Goal: Information Seeking & Learning: Learn about a topic

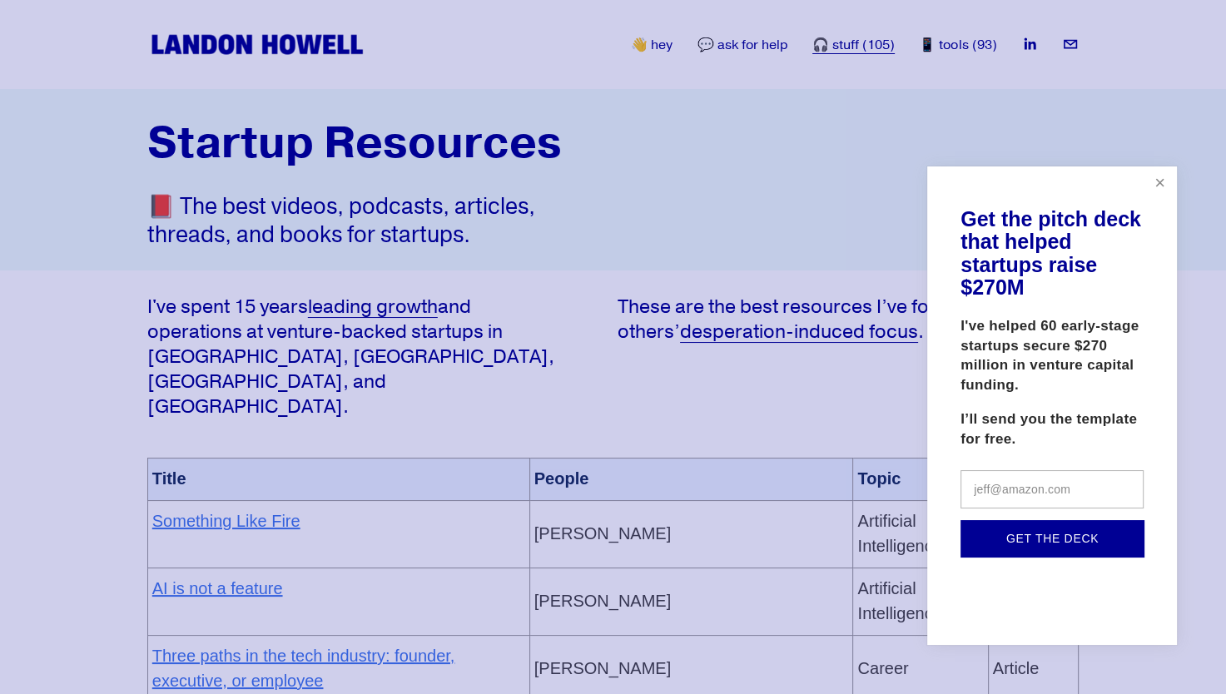
click at [1162, 187] on link "Close" at bounding box center [1159, 183] width 29 height 29
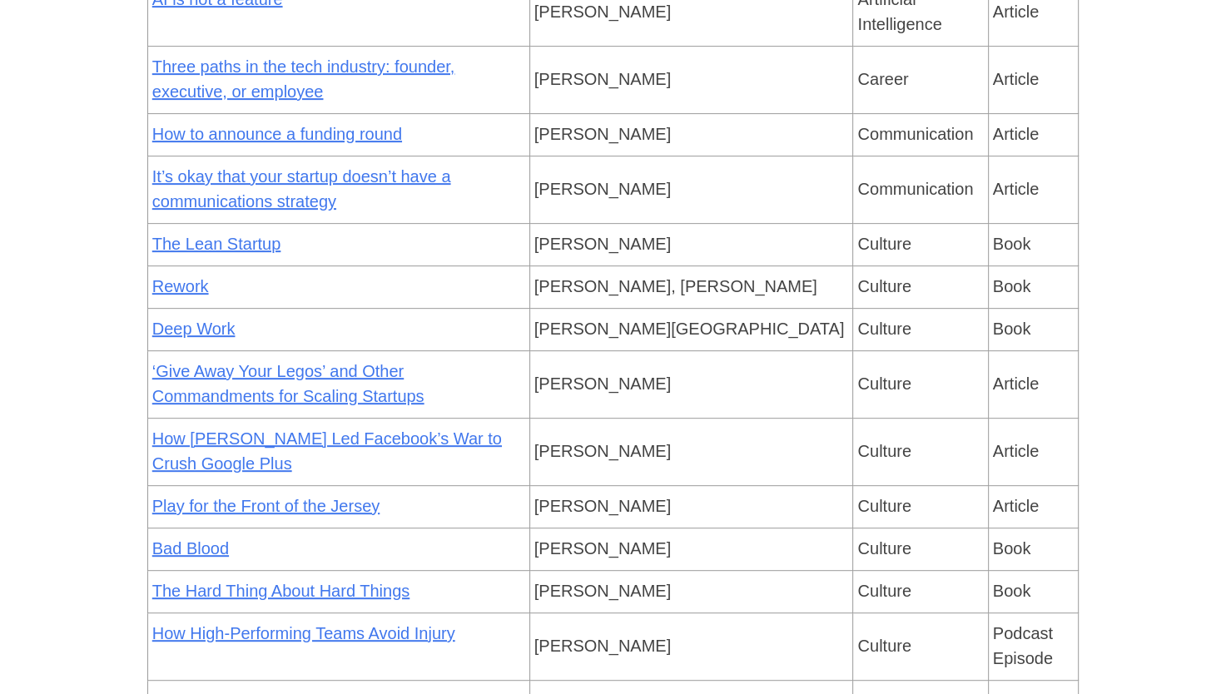
scroll to position [610, 0]
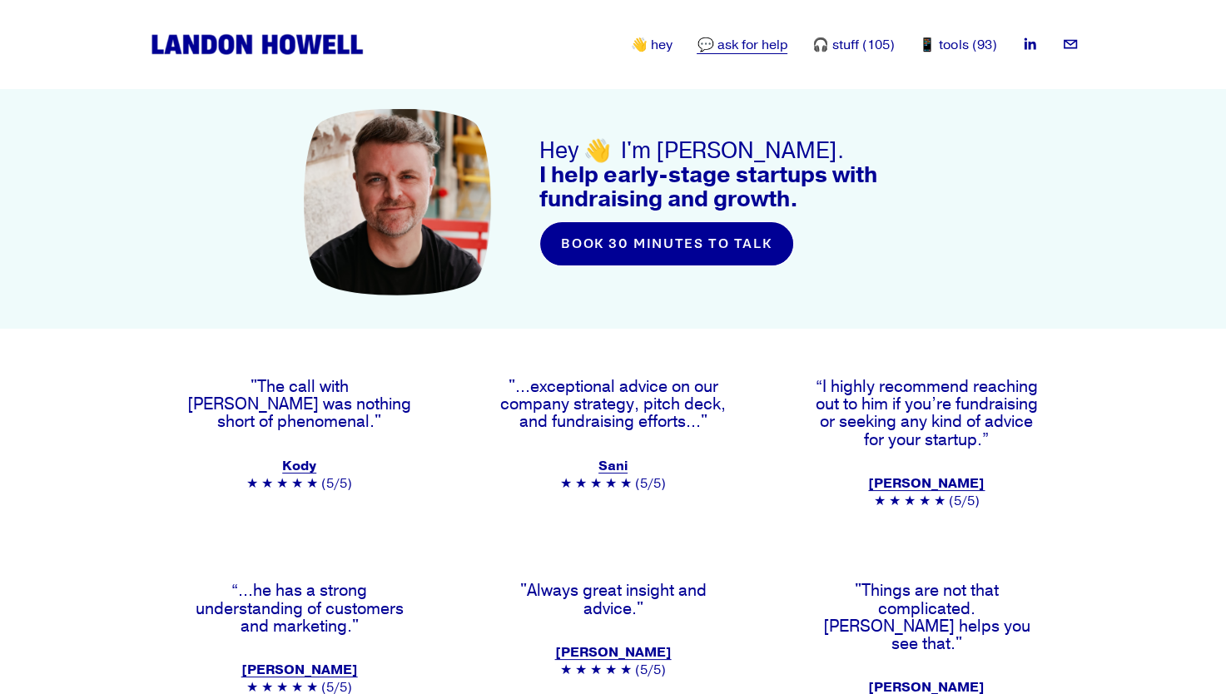
click at [845, 47] on link "🎧 stuff (105)" at bounding box center [853, 46] width 82 height 20
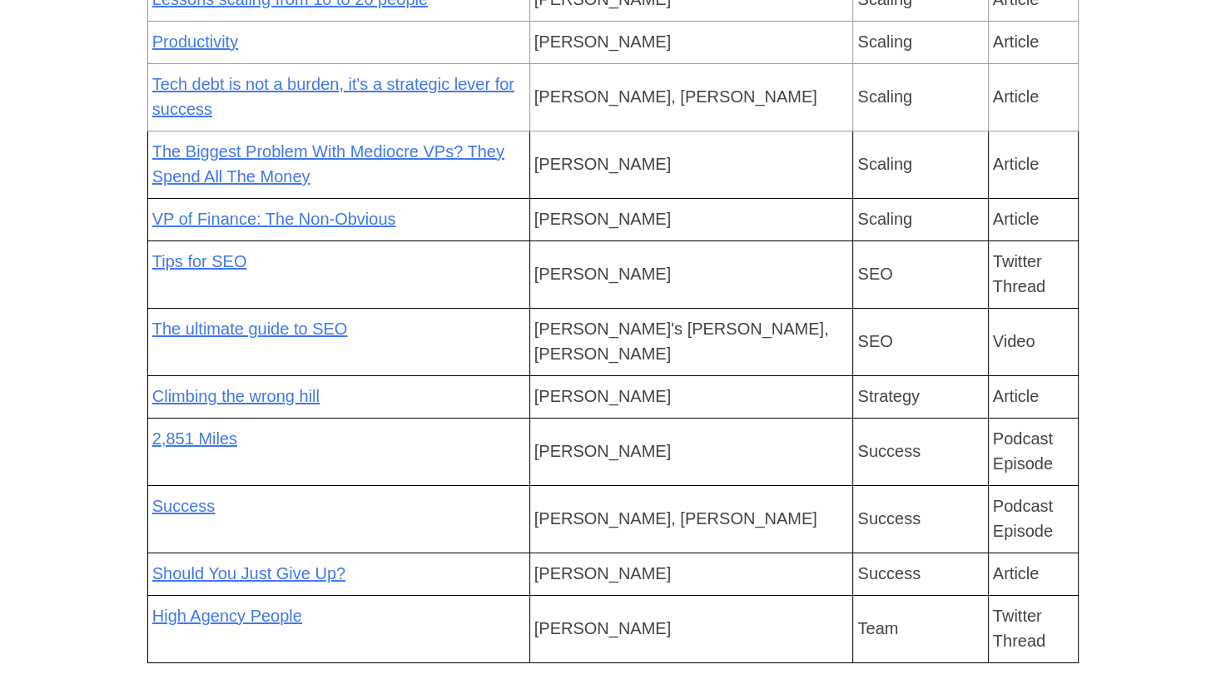
scroll to position [6020, 0]
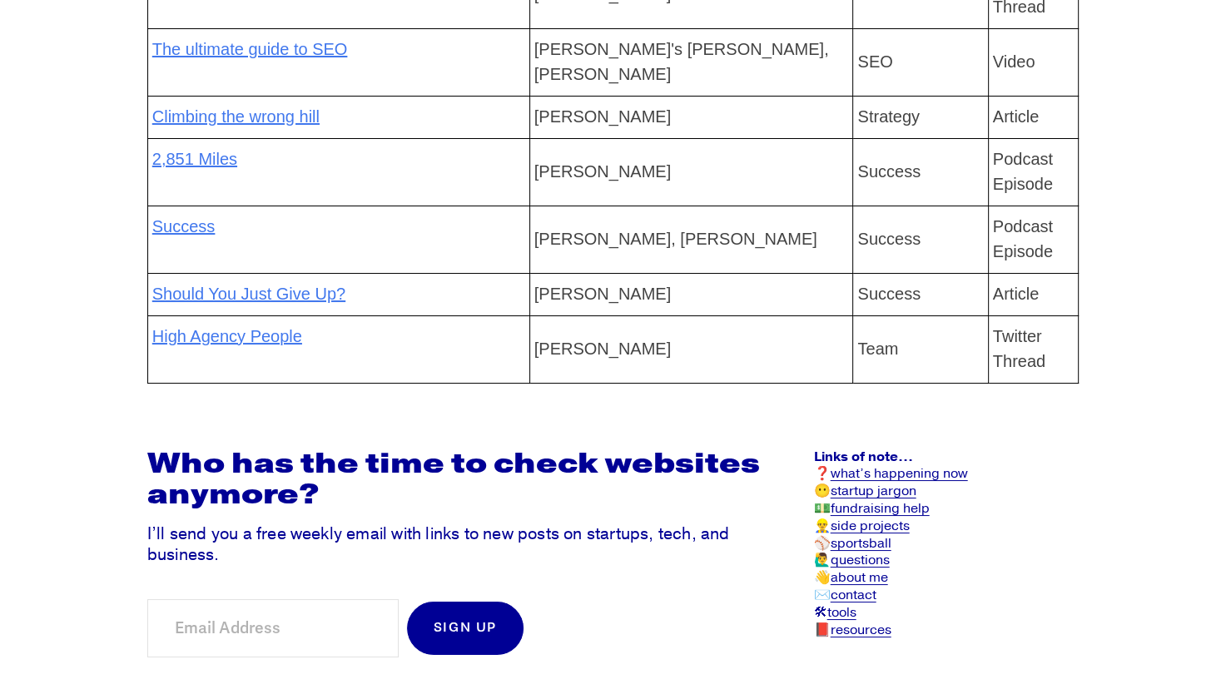
click at [895, 500] on link "fundraising help" at bounding box center [880, 508] width 99 height 17
